Goal: Transaction & Acquisition: Purchase product/service

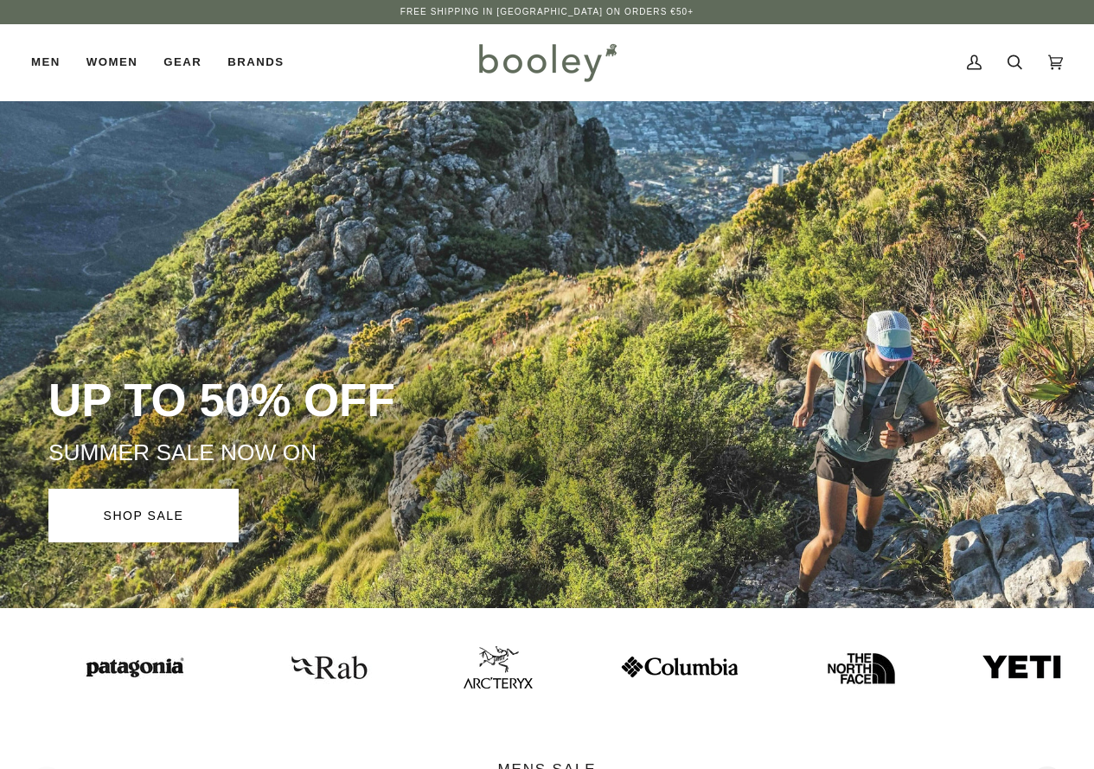
click at [1014, 51] on icon at bounding box center [1014, 62] width 15 height 26
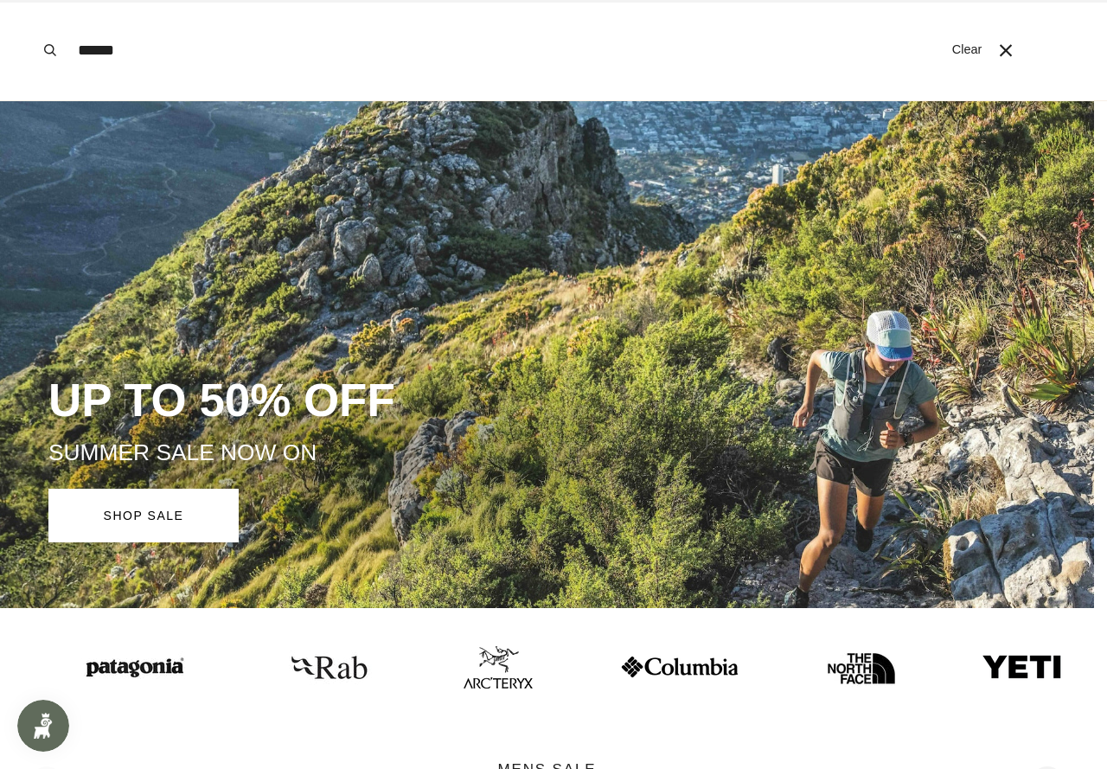
type input "******"
click at [31, 0] on button "Search" at bounding box center [50, 50] width 38 height 100
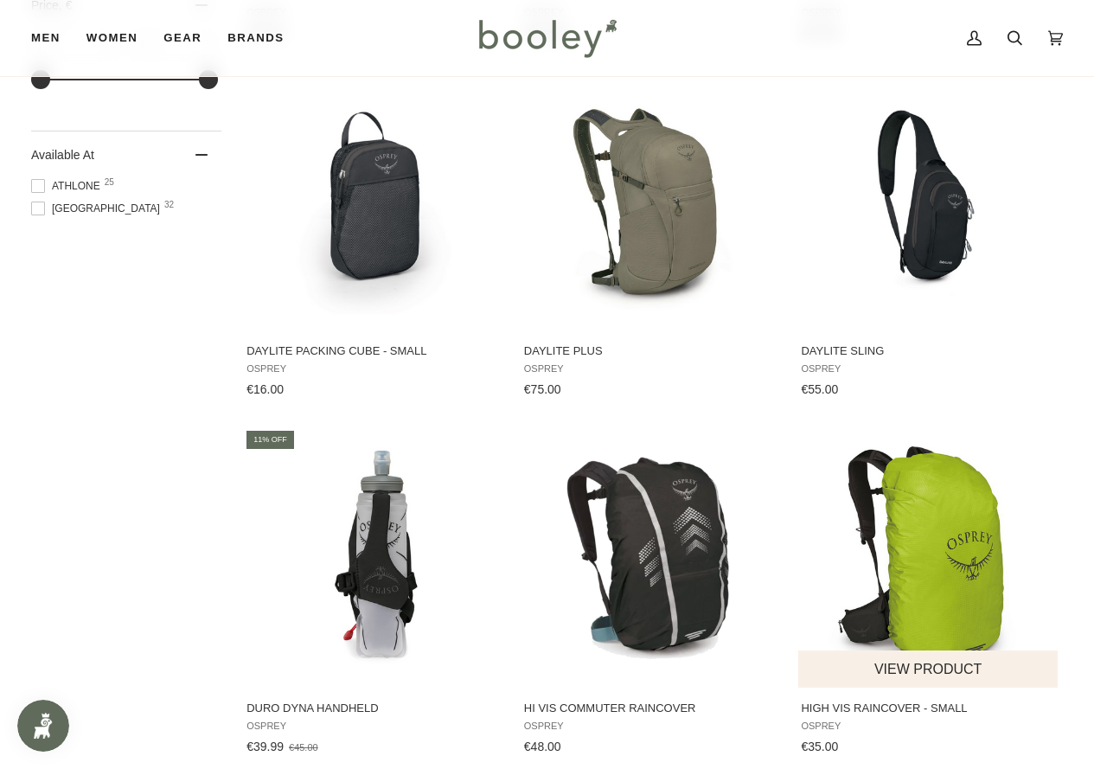
scroll to position [951, 0]
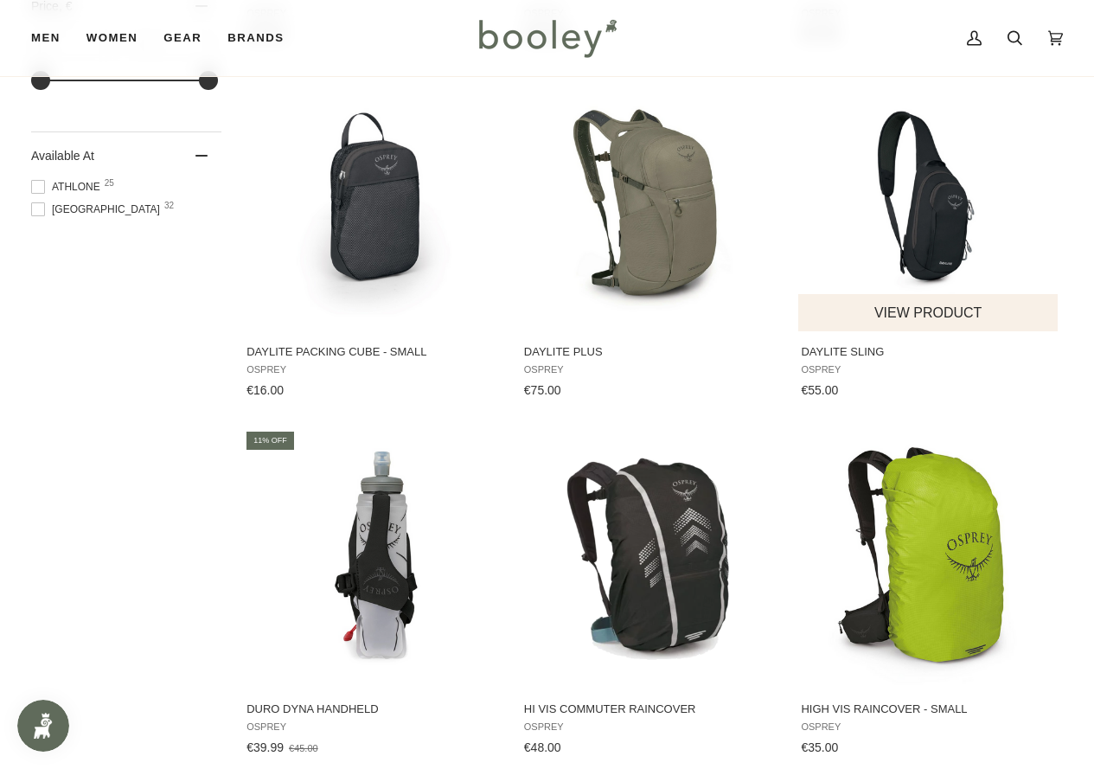
click at [919, 240] on img "Daylite Sling" at bounding box center [928, 201] width 259 height 259
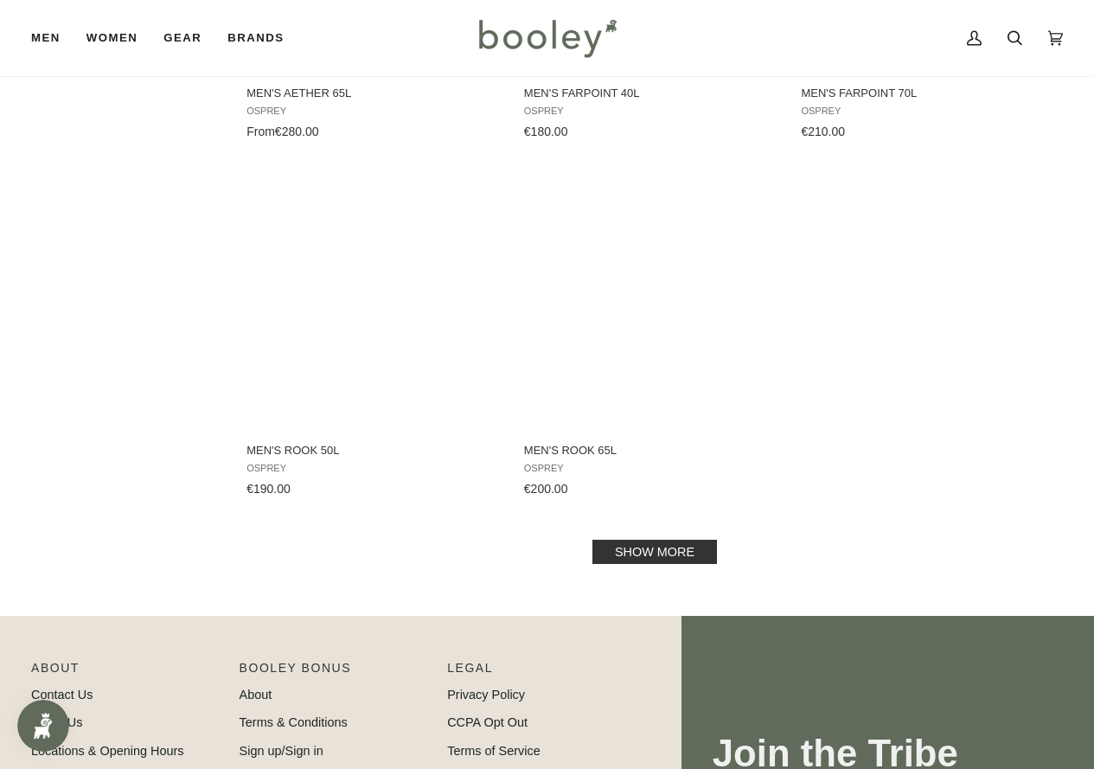
scroll to position [2508, 0]
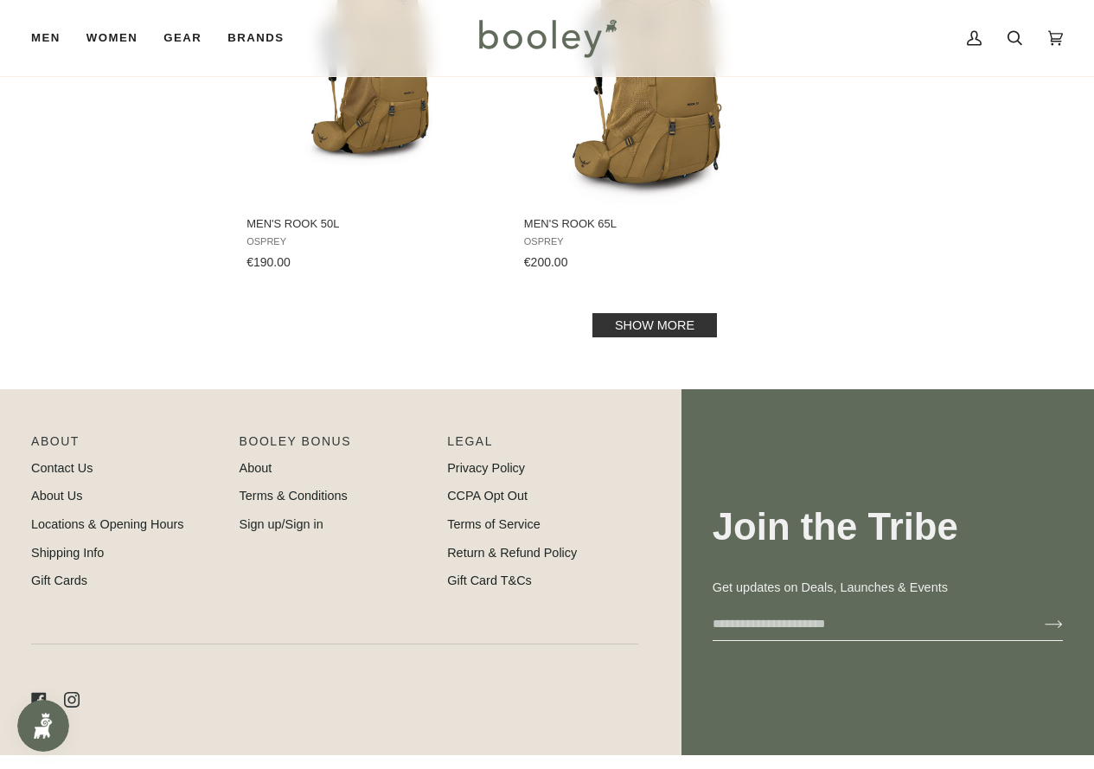
click at [640, 330] on link "Show more" at bounding box center [654, 325] width 125 height 24
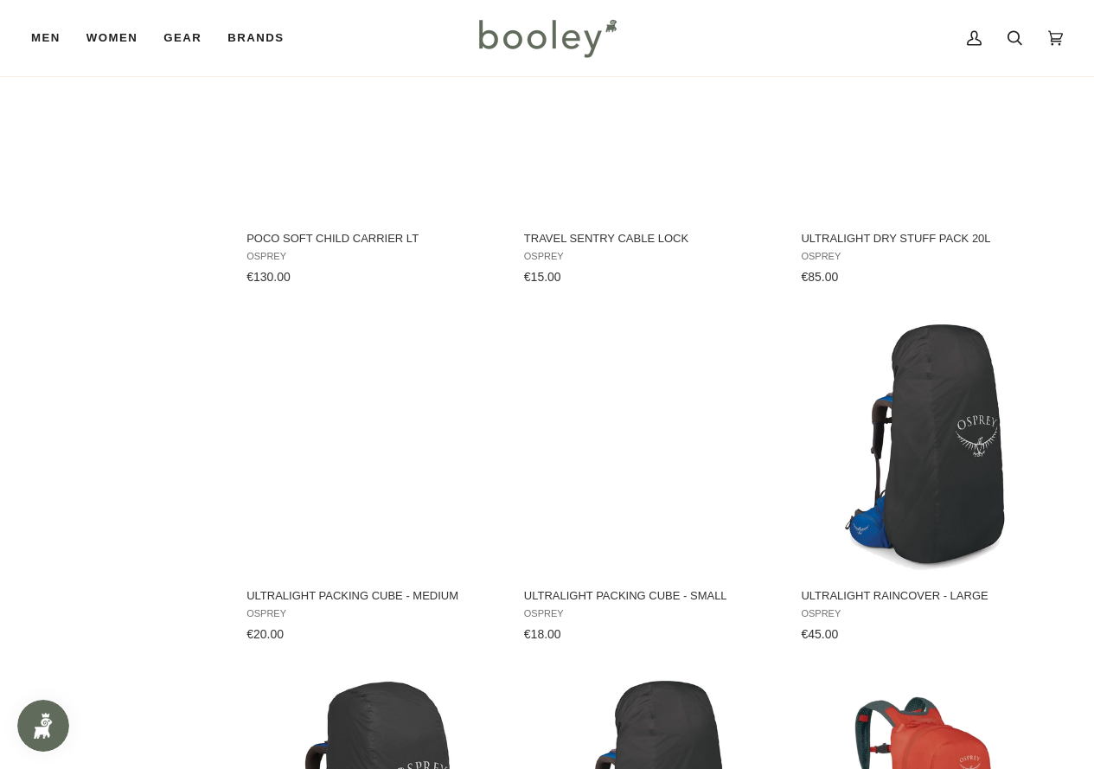
scroll to position [3545, 0]
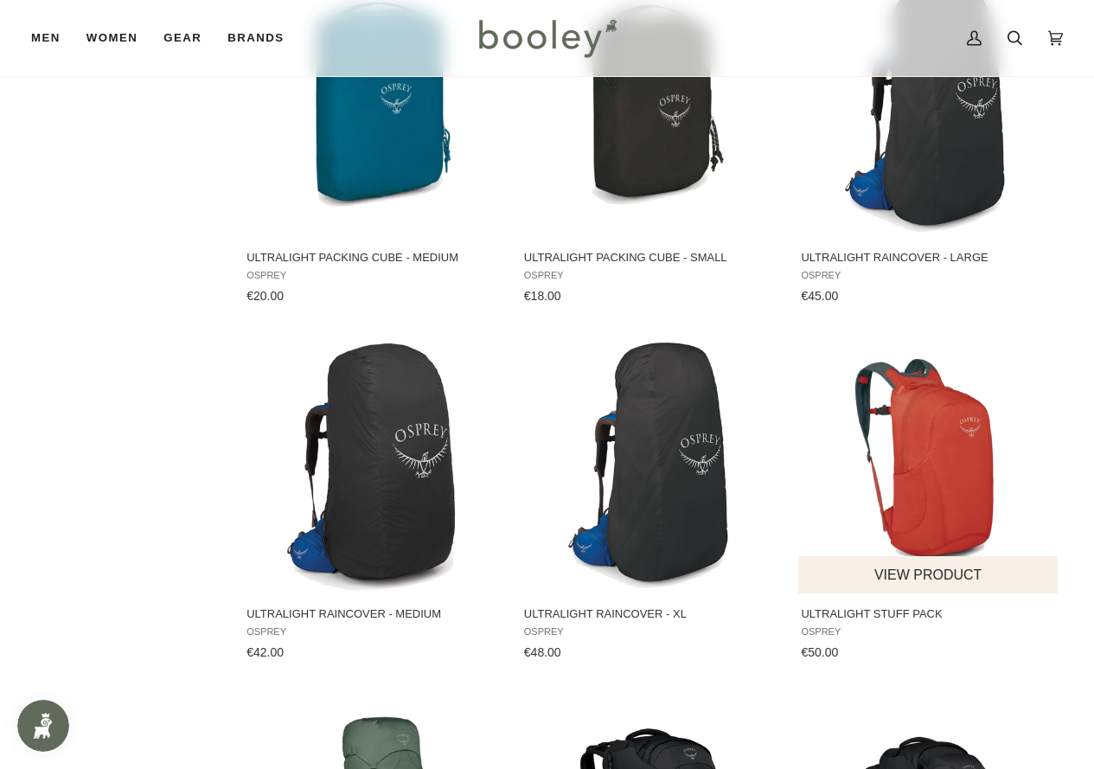
click at [852, 424] on img "Ultralight Stuff Pack" at bounding box center [928, 463] width 259 height 259
